Goal: Ask a question

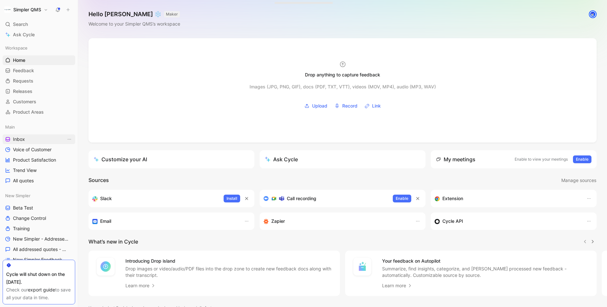
click at [22, 137] on span "Inbox" at bounding box center [19, 139] width 12 height 6
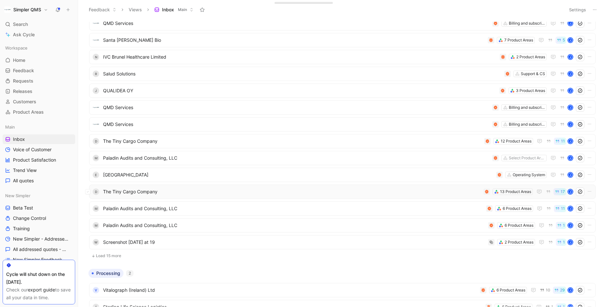
scroll to position [37, 0]
click at [198, 187] on span "The Tiny Cargo Company" at bounding box center [292, 191] width 378 height 8
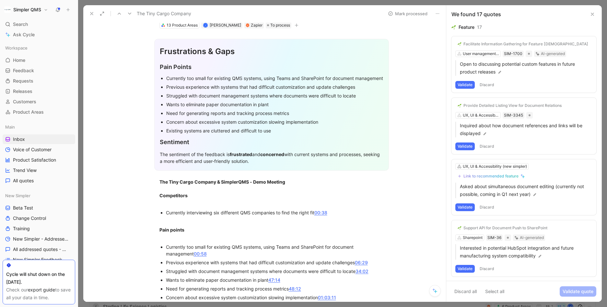
scroll to position [32, 0]
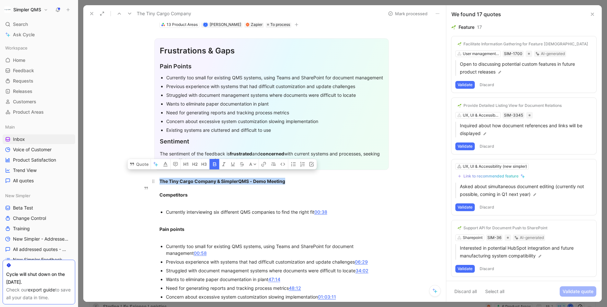
drag, startPoint x: 159, startPoint y: 188, endPoint x: 290, endPoint y: 185, distance: 130.5
click at [290, 186] on div "The Tiny Cargo Company & SimplerQMS - Demo Meeting Competitors" at bounding box center [271, 191] width 224 height 27
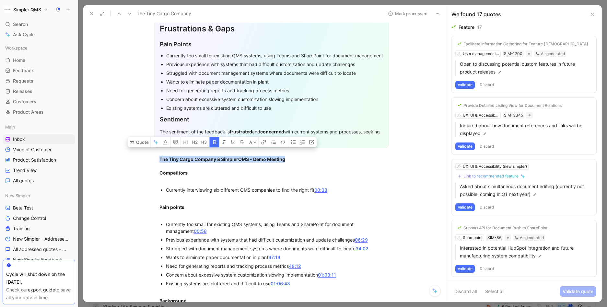
scroll to position [54, 0]
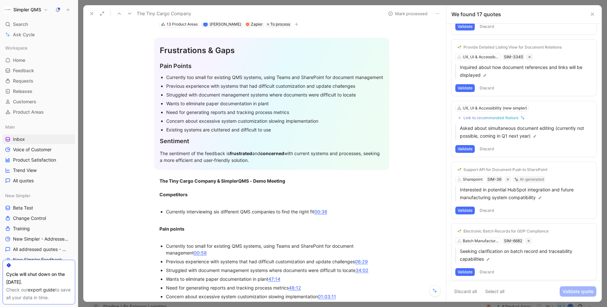
scroll to position [33, 0]
click at [33, 152] on span "Voice of Customer" at bounding box center [32, 149] width 39 height 6
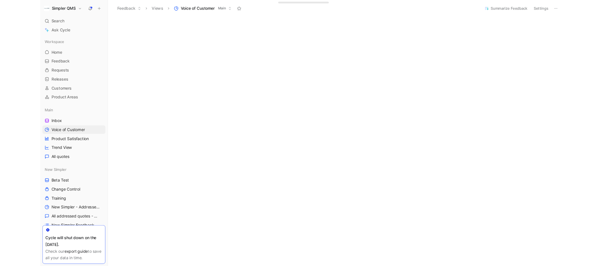
scroll to position [74, 0]
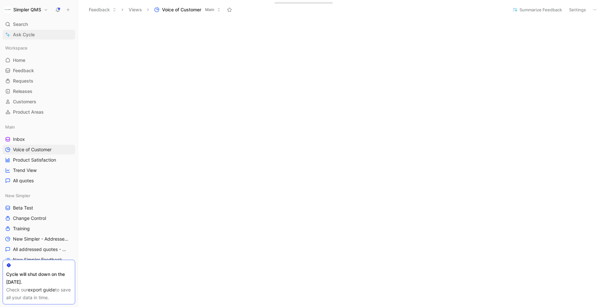
click at [22, 34] on span "Ask Cycle" at bounding box center [24, 35] width 22 height 8
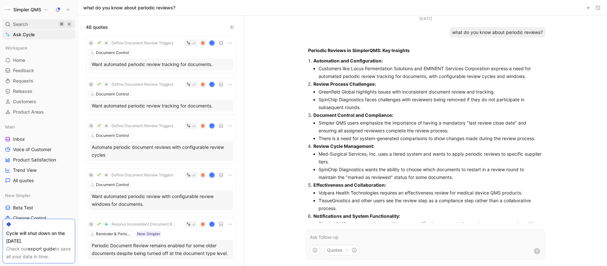
click at [22, 24] on span "Search" at bounding box center [20, 24] width 15 height 8
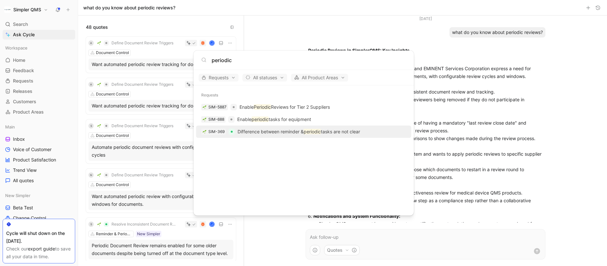
type input "periodic"
click at [263, 133] on p "Difference between reminder & periodic tasks are not clear" at bounding box center [298, 132] width 122 height 8
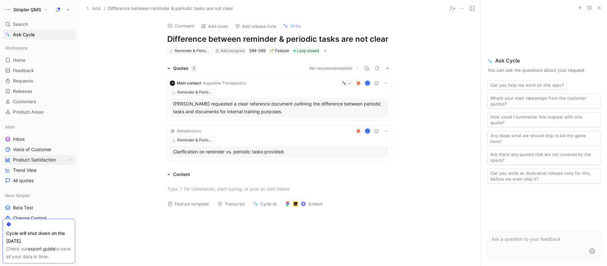
click at [38, 162] on span "Product Satisfaction" at bounding box center [34, 160] width 43 height 6
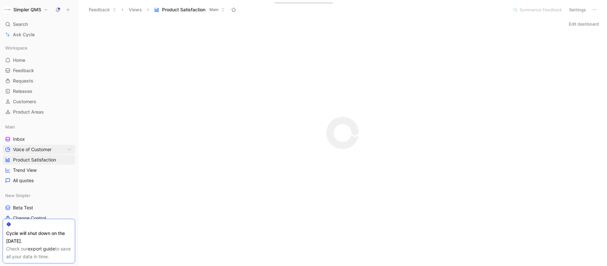
click at [37, 149] on span "Voice of Customer" at bounding box center [32, 149] width 39 height 6
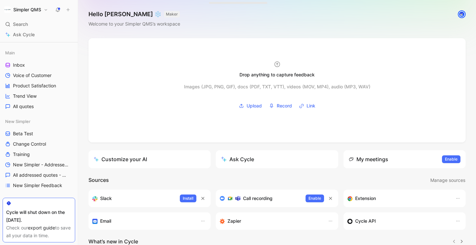
scroll to position [115, 0]
